Goal: Information Seeking & Learning: Understand process/instructions

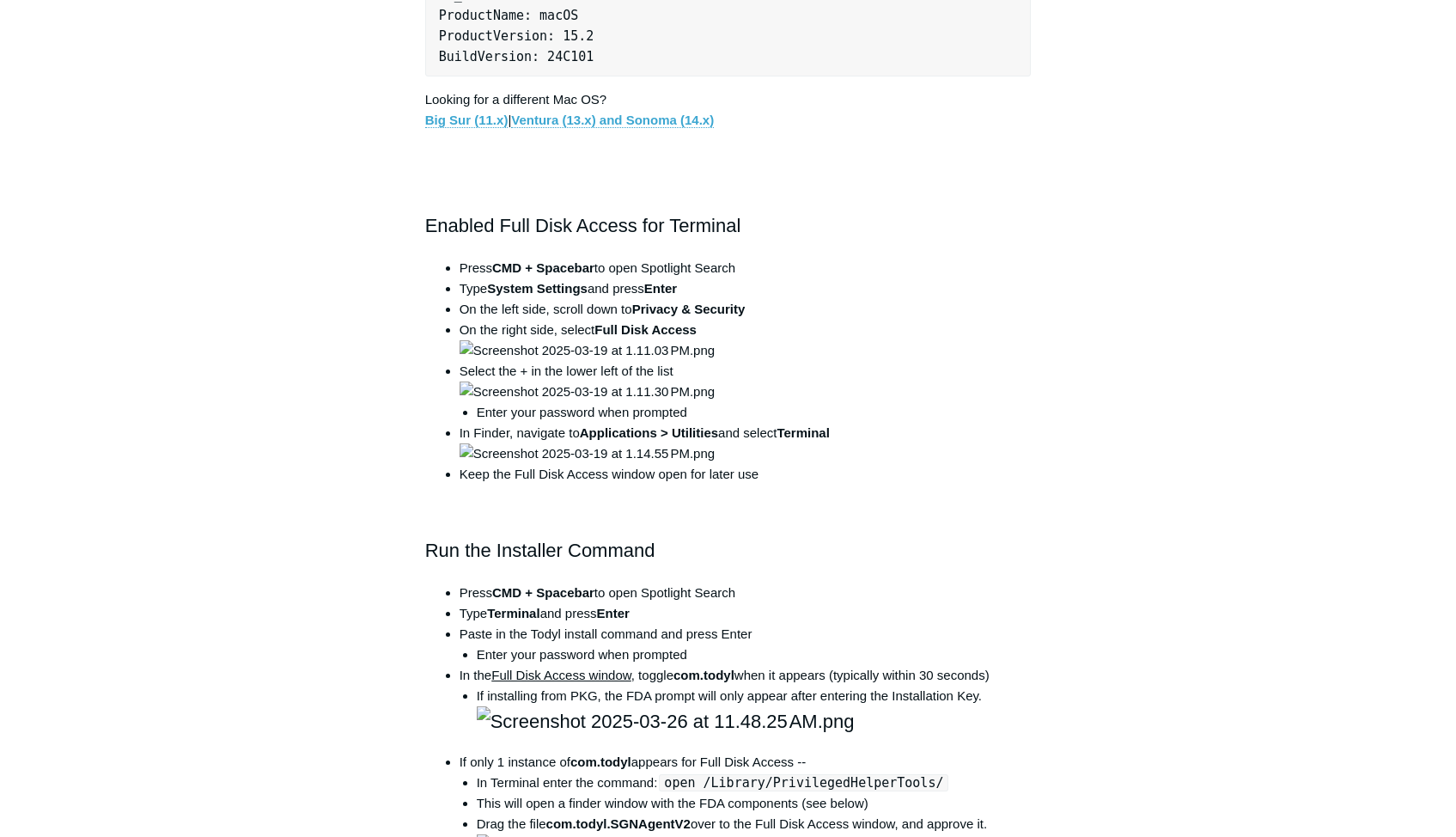
scroll to position [859, 0]
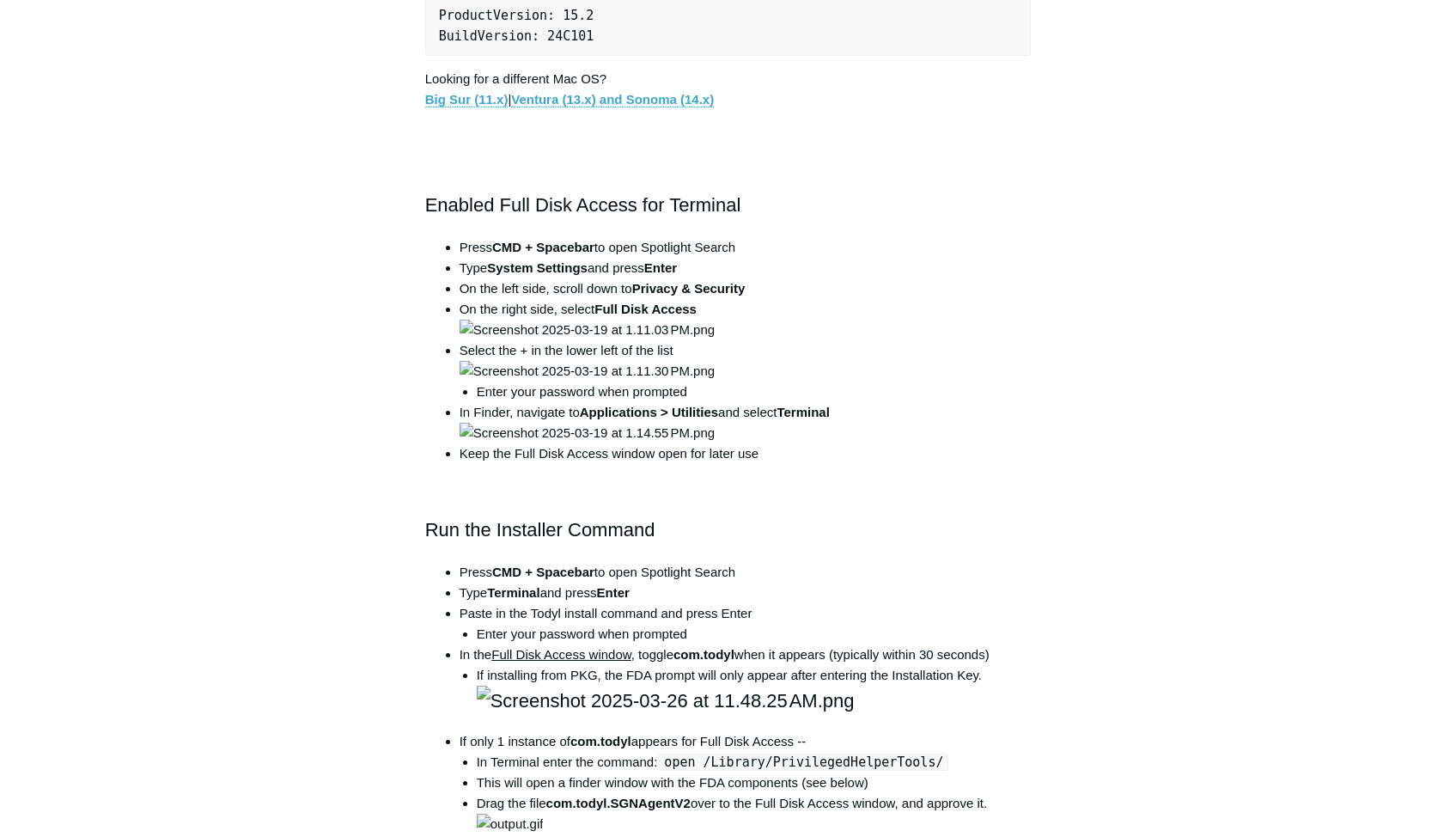
drag, startPoint x: 493, startPoint y: 245, endPoint x: 767, endPoint y: 247, distance: 274.0
click at [767, 247] on li "Press CMD + Spacebar to open Spotlight Search" at bounding box center [745, 247] width 572 height 21
drag, startPoint x: 767, startPoint y: 247, endPoint x: 703, endPoint y: 260, distance: 65.3
click at [703, 260] on li "Type System Settings and press Enter" at bounding box center [745, 268] width 572 height 21
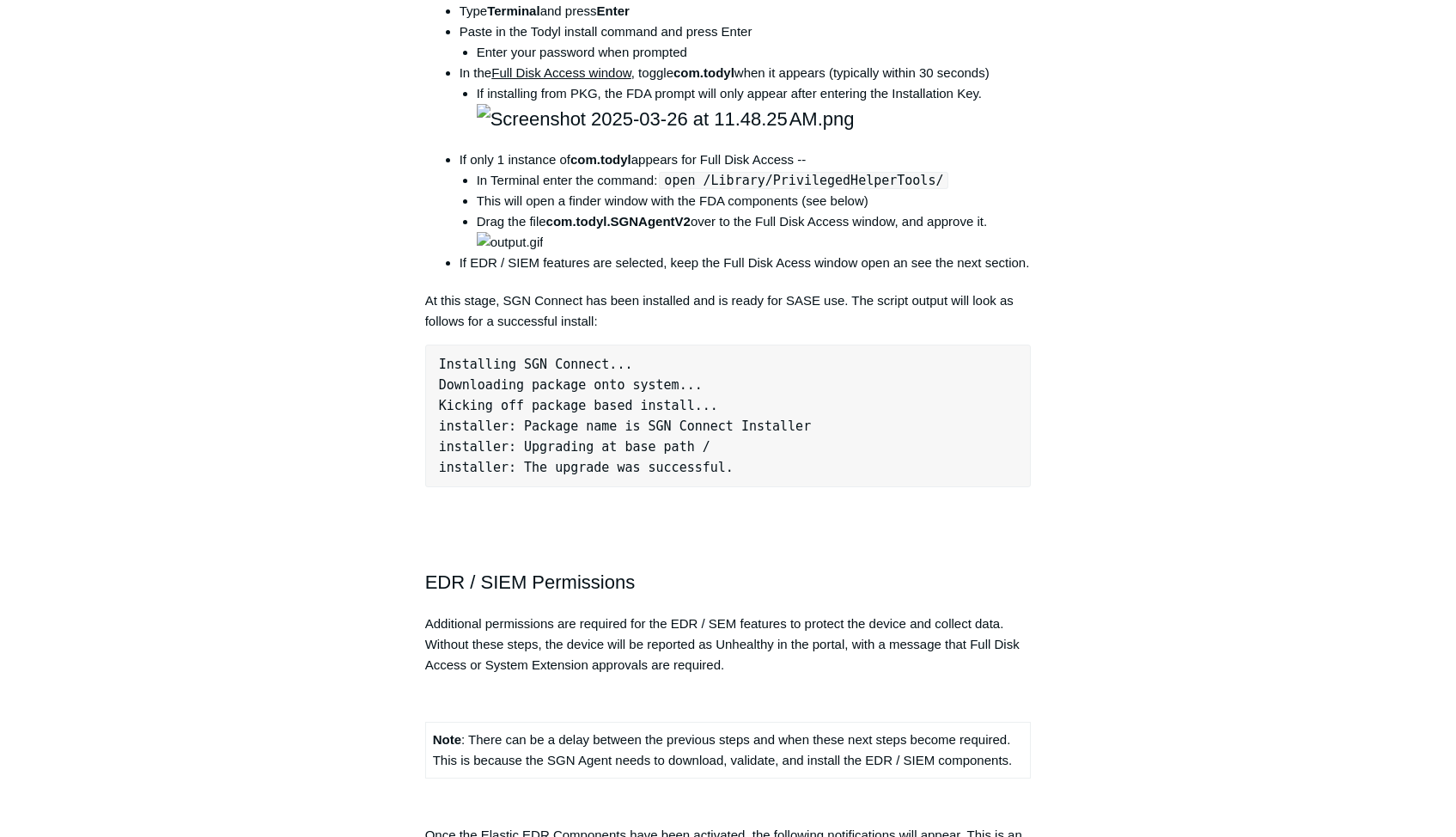
scroll to position [1547, 0]
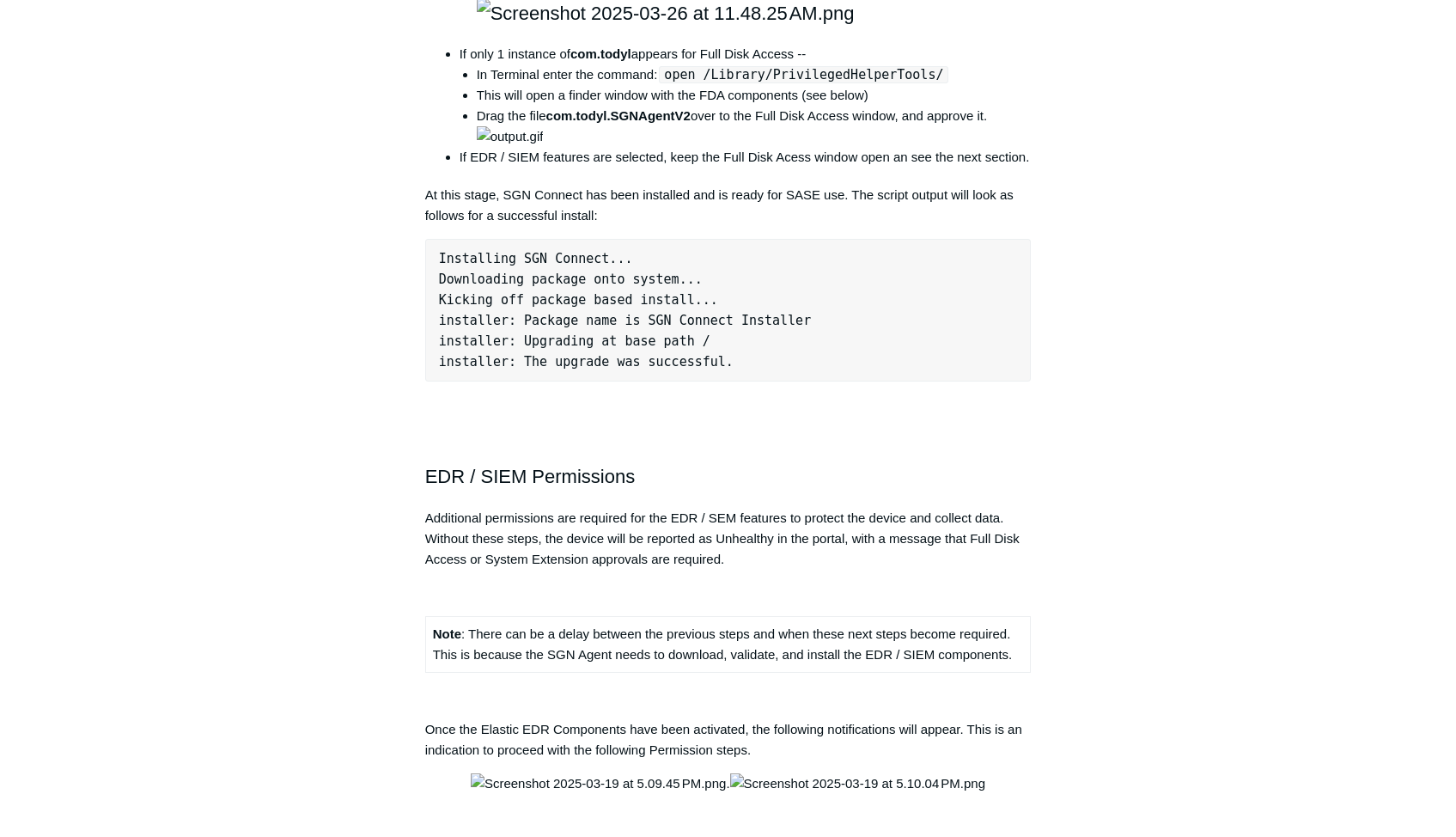
click at [1082, 517] on div "Articles in this section Installation Procedure for macOS 15 (Sequoia) Check to…" at bounding box center [728, 239] width 996 height 3260
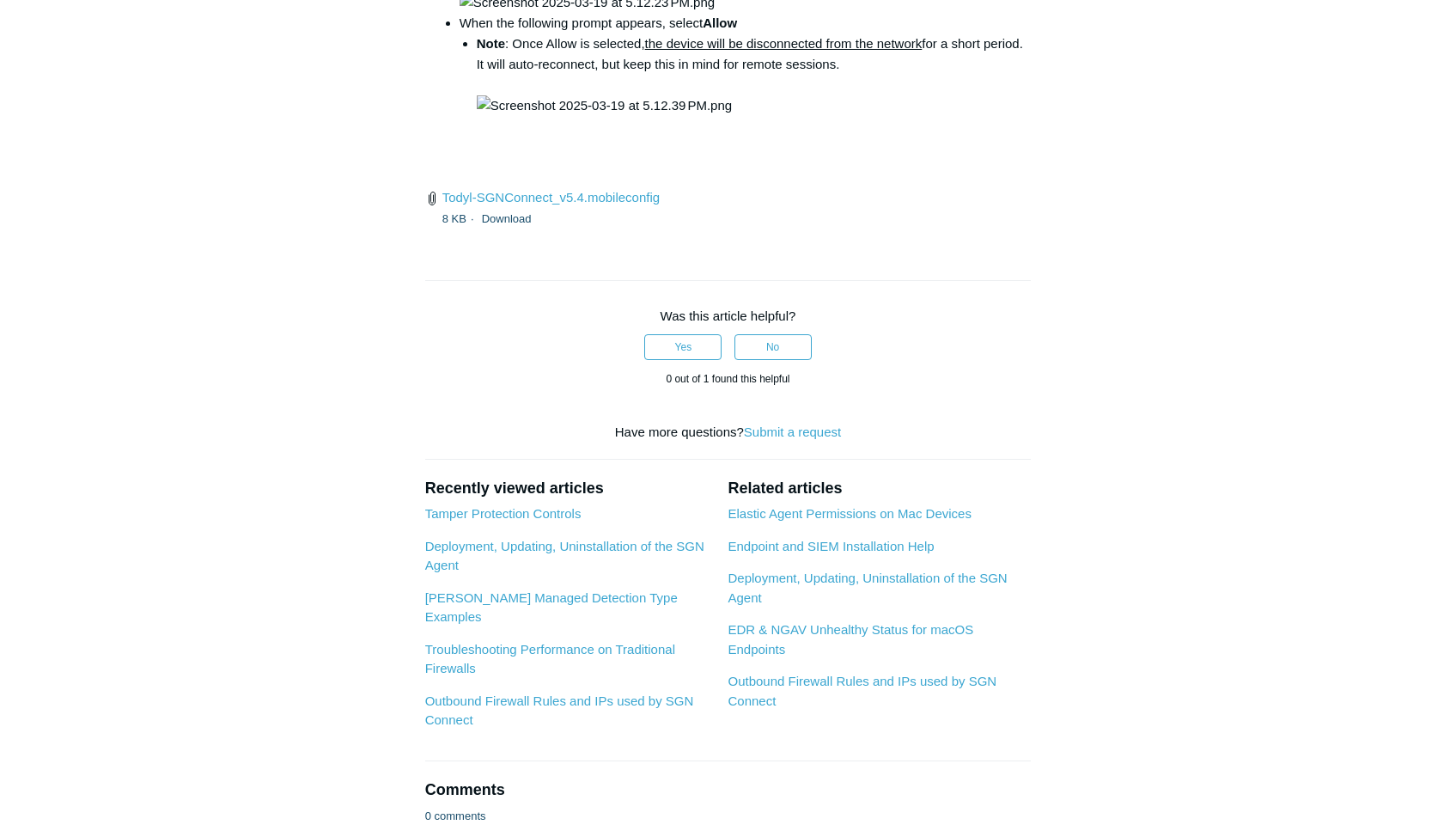
scroll to position [2900, 0]
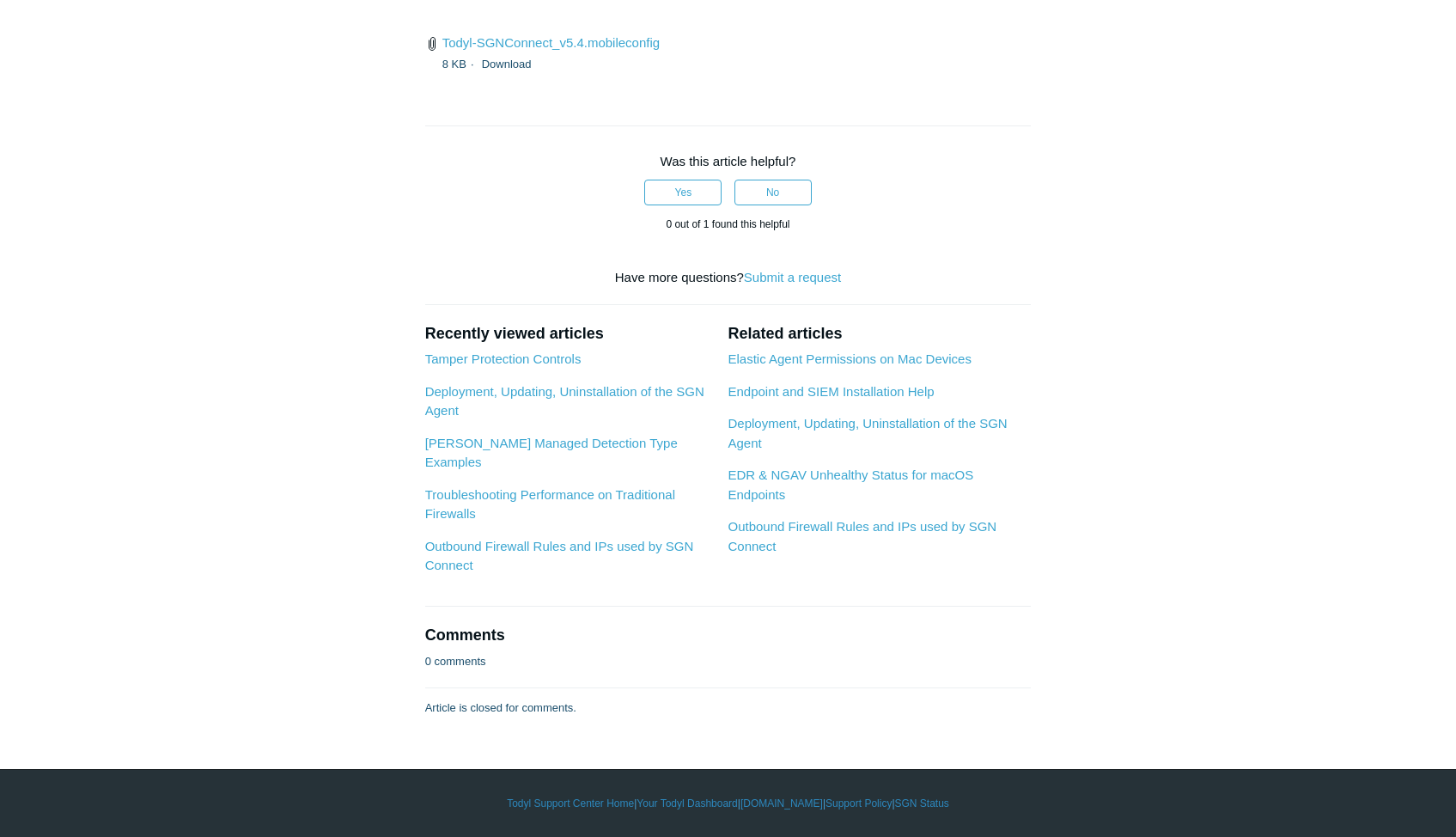
drag, startPoint x: 719, startPoint y: 318, endPoint x: 955, endPoint y: 385, distance: 245.3
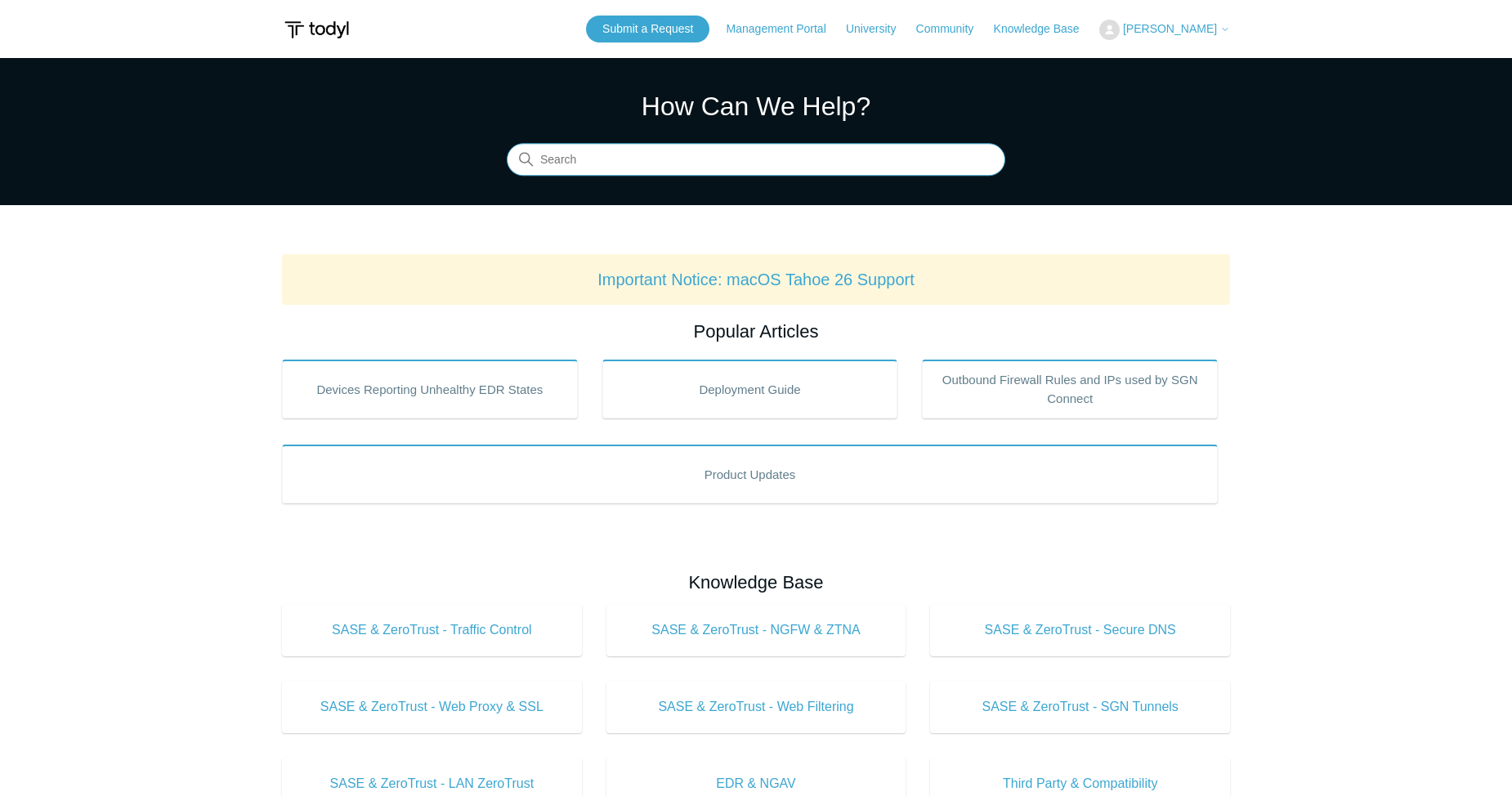
click at [579, 173] on input "Search" at bounding box center [756, 160] width 499 height 32
click at [551, 163] on input "datto saas" at bounding box center [756, 160] width 499 height 32
type input "app saas"
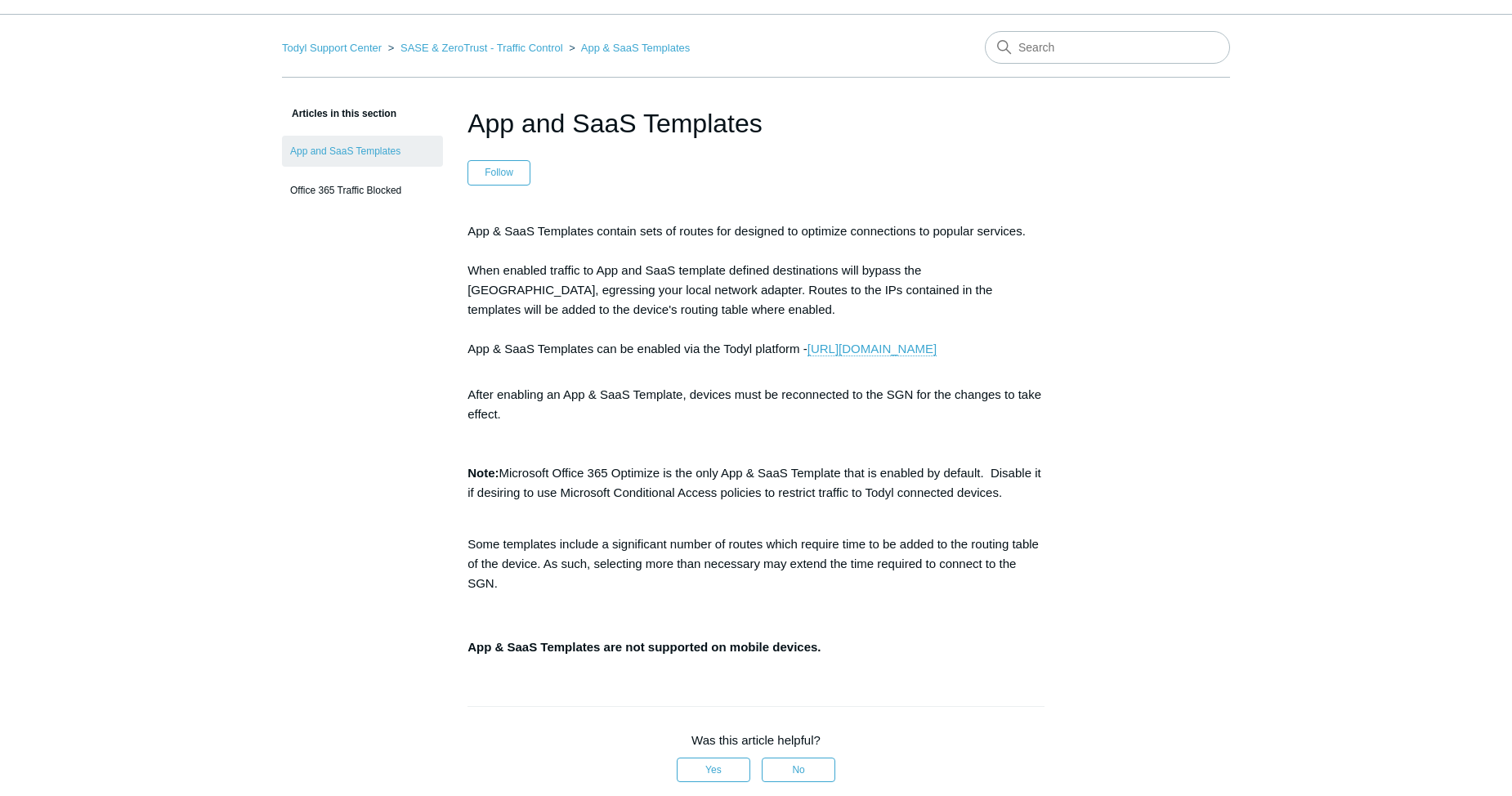
scroll to position [82, 0]
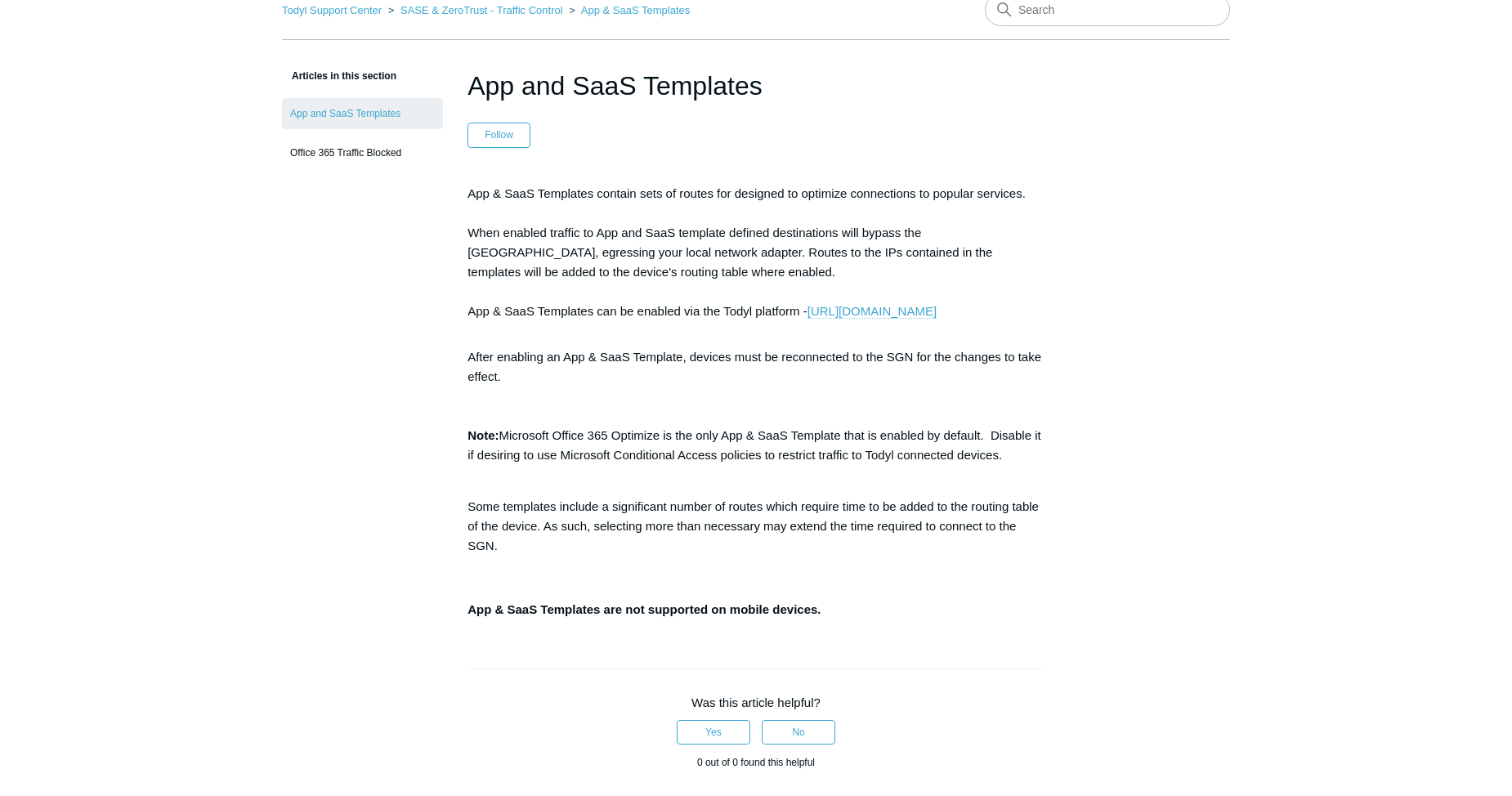
click at [807, 318] on link "[URL][DOMAIN_NAME]" at bounding box center [872, 311] width 129 height 14
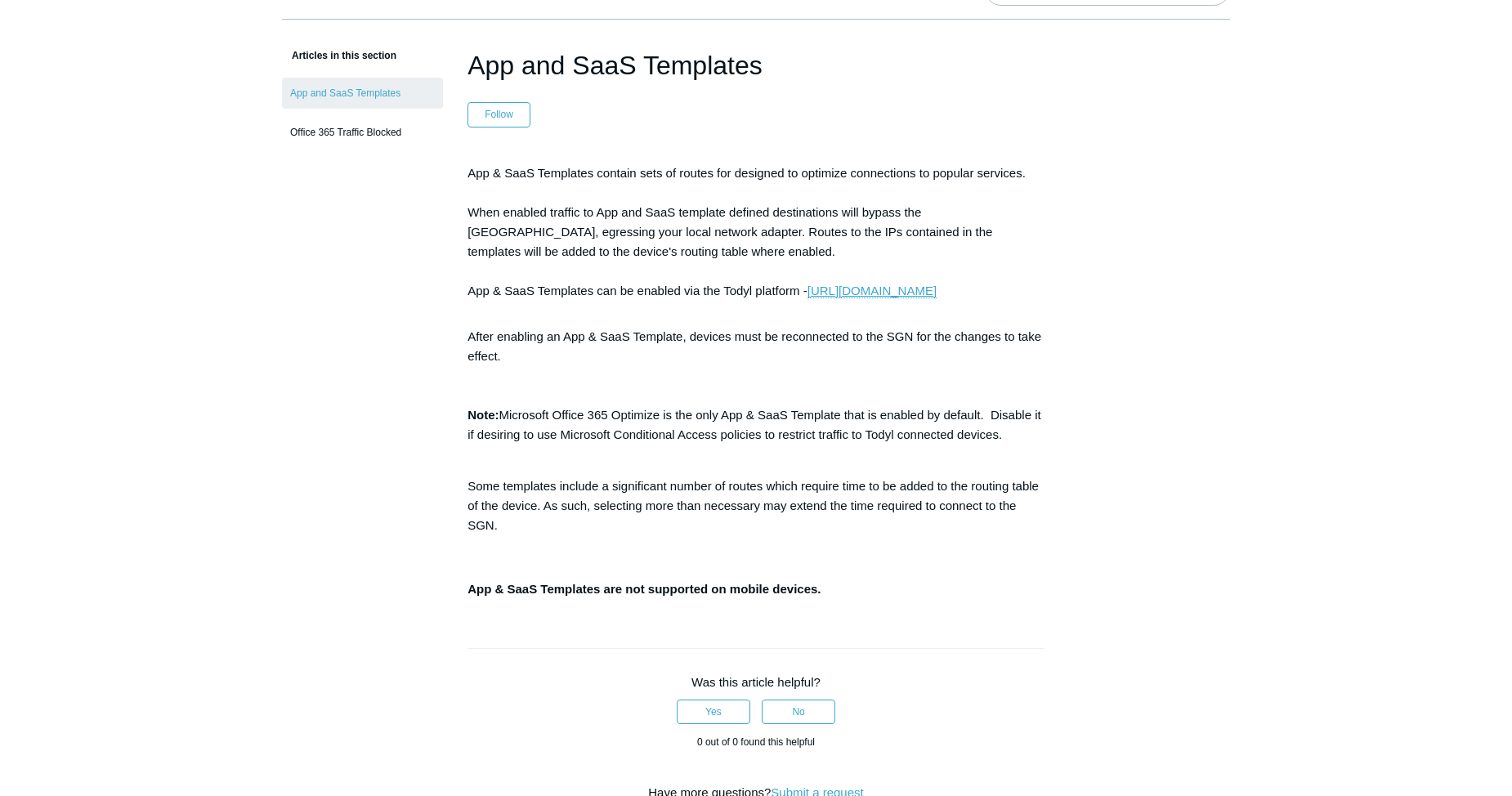
scroll to position [0, 0]
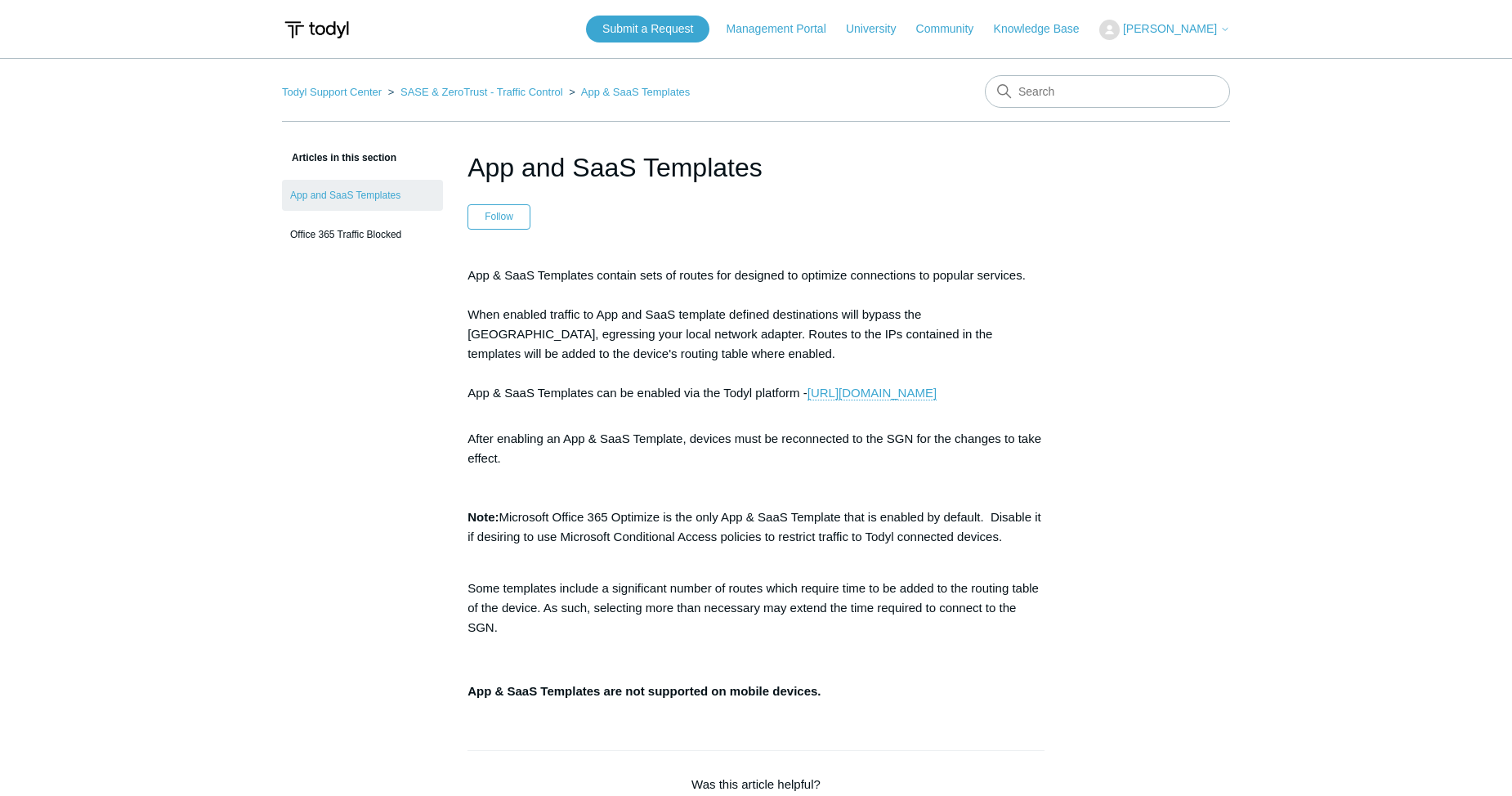
drag, startPoint x: 98, startPoint y: 426, endPoint x: 59, endPoint y: 277, distance: 154.0
click at [98, 421] on main "Todyl Support Center SASE & ZeroTrust - Traffic Control App & SaaS Templates Ar…" at bounding box center [756, 676] width 1512 height 1236
